Goal: Check status: Check status

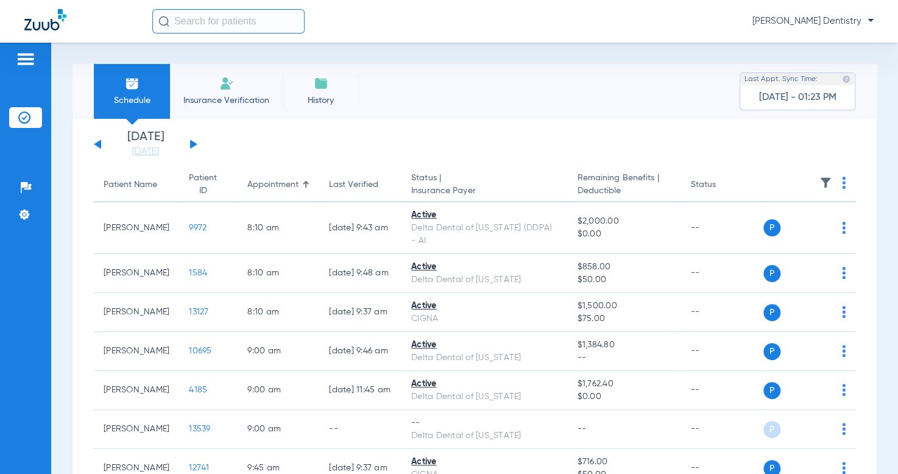
click at [193, 146] on button at bounding box center [193, 144] width 7 height 9
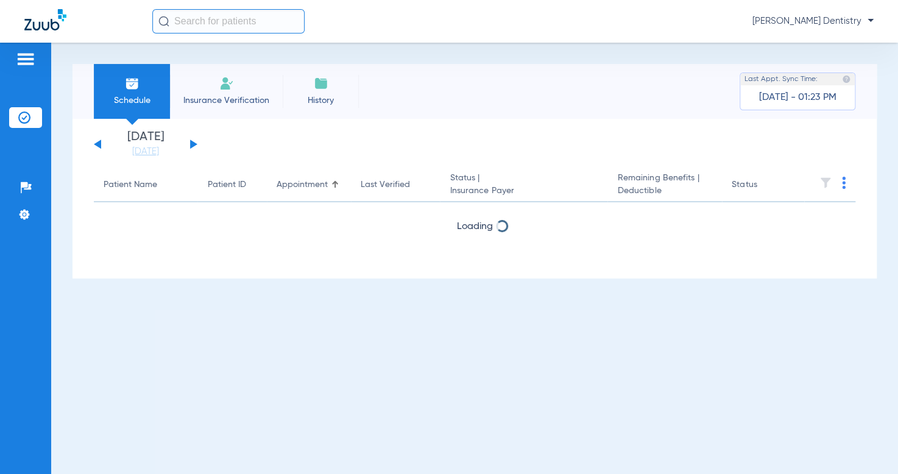
click at [193, 145] on button at bounding box center [193, 144] width 7 height 9
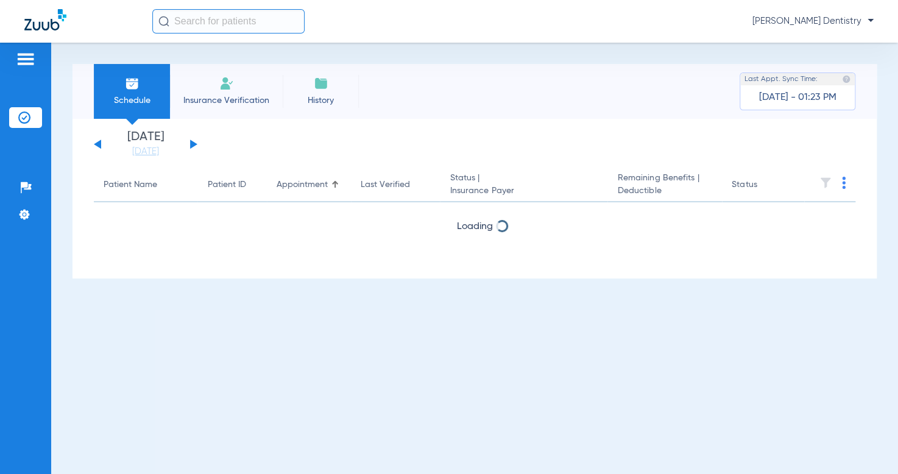
click at [193, 145] on button at bounding box center [193, 144] width 7 height 9
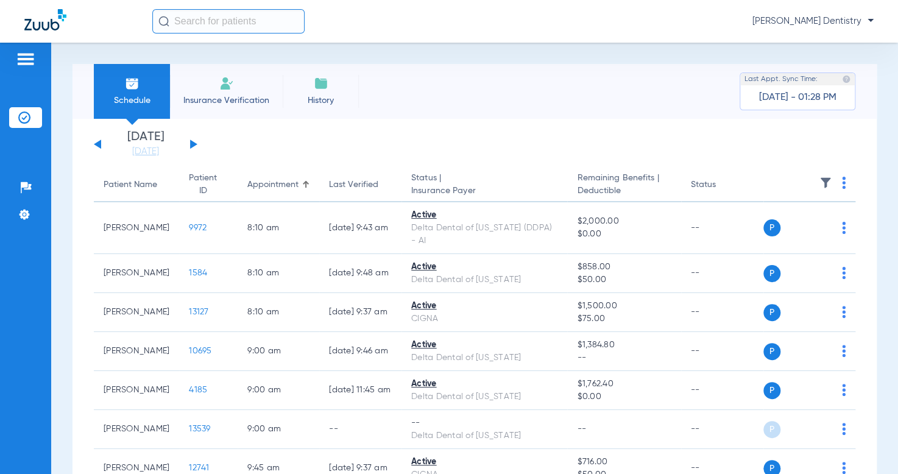
click at [194, 142] on button at bounding box center [193, 144] width 7 height 9
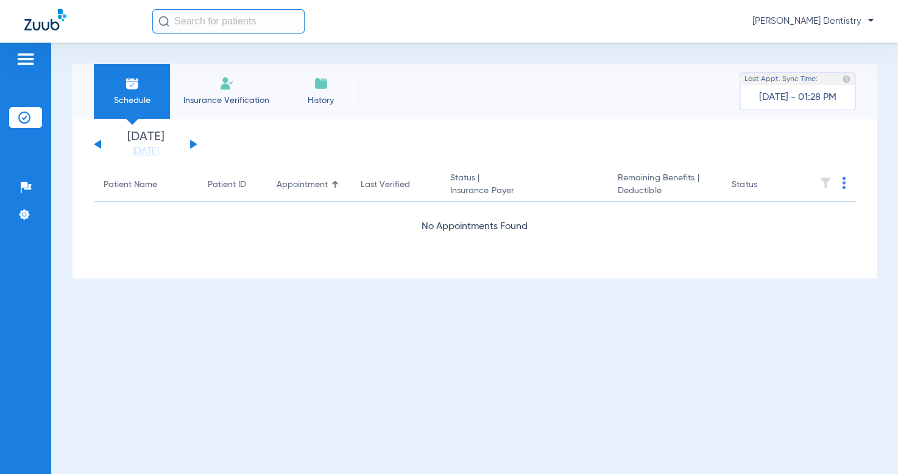
click at [194, 143] on button at bounding box center [193, 144] width 7 height 9
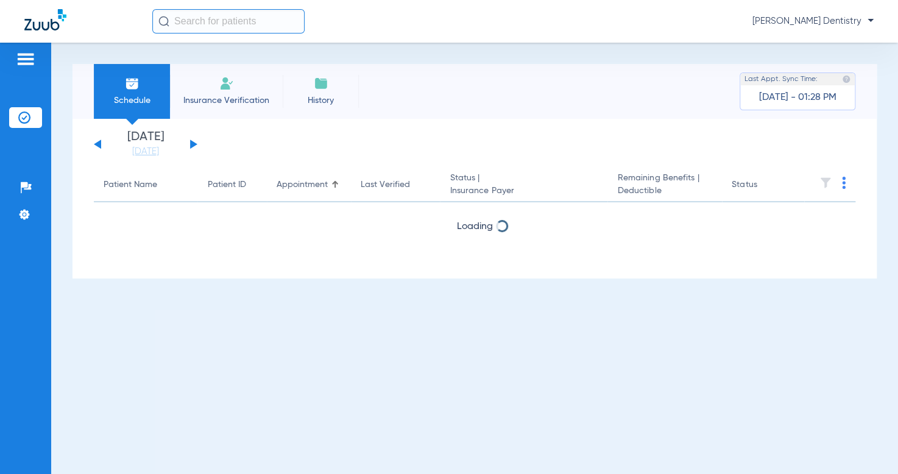
click at [194, 143] on button at bounding box center [193, 144] width 7 height 9
click at [104, 143] on div "[DATE] [DATE] [DATE] [DATE] [DATE] [DATE] [DATE] [DATE] [DATE] [DATE] [DATE] [D…" at bounding box center [146, 144] width 104 height 27
click at [99, 142] on div "[DATE] [DATE] [DATE] [DATE] [DATE] [DATE] [DATE] [DATE] [DATE] [DATE] [DATE] [D…" at bounding box center [146, 144] width 104 height 27
click at [96, 144] on button at bounding box center [97, 144] width 7 height 9
